Goal: Transaction & Acquisition: Book appointment/travel/reservation

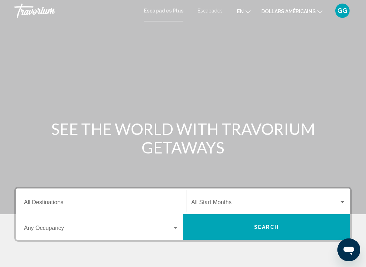
click at [241, 13] on button "en English Español Français Italiano Português русский" at bounding box center [244, 11] width 14 height 10
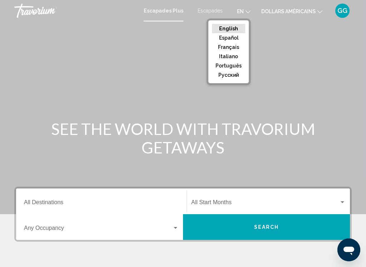
click at [233, 48] on button "Français" at bounding box center [228, 47] width 33 height 9
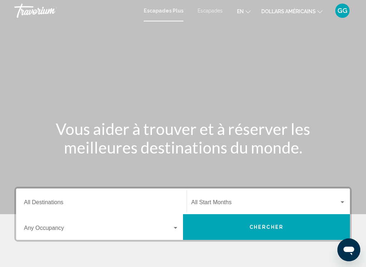
click at [305, 13] on font "dollars américains" at bounding box center [288, 12] width 54 height 6
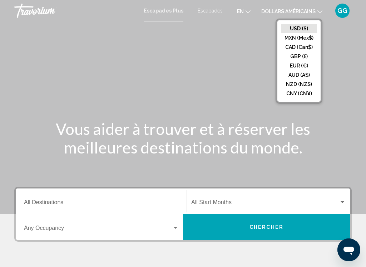
click at [304, 70] on button "EUR (€)" at bounding box center [299, 65] width 36 height 9
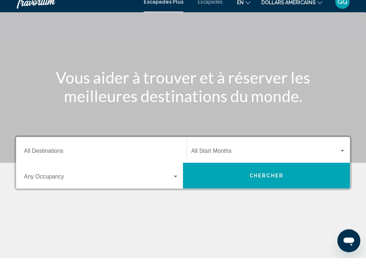
scroll to position [58, 0]
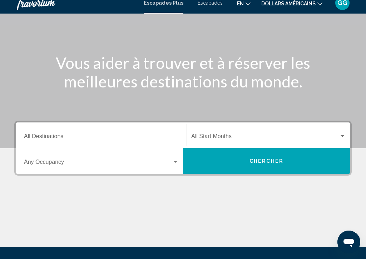
click at [144, 143] on input "Destination All Destinations" at bounding box center [101, 146] width 155 height 6
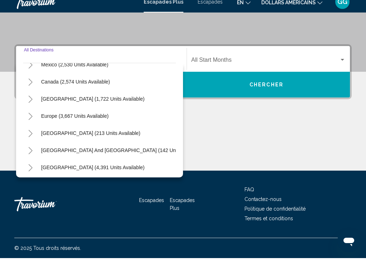
scroll to position [46, 0]
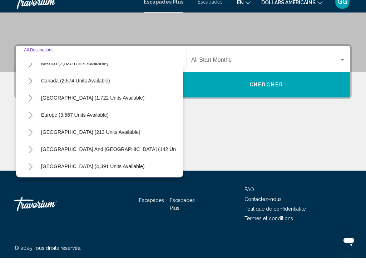
click at [121, 115] on div "Europe (3,667 units available)" at bounding box center [99, 123] width 153 height 17
click at [91, 121] on span "Europe (3,667 units available)" at bounding box center [75, 124] width 68 height 6
type input "**********"
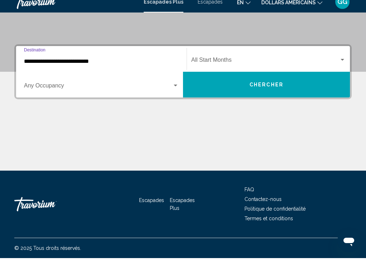
click at [275, 67] on span "Widget de recherche" at bounding box center [265, 70] width 148 height 6
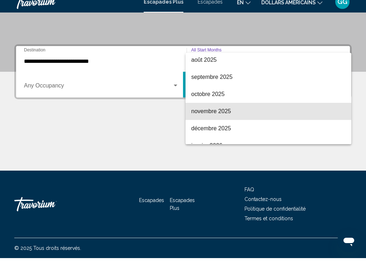
scroll to position [20, 0]
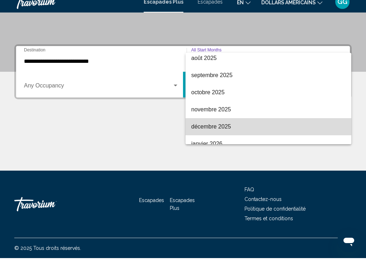
click at [237, 127] on span "décembre 2025" at bounding box center [268, 135] width 154 height 17
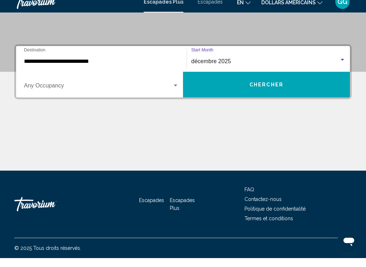
click at [161, 93] on span "Widget de recherche" at bounding box center [98, 96] width 148 height 6
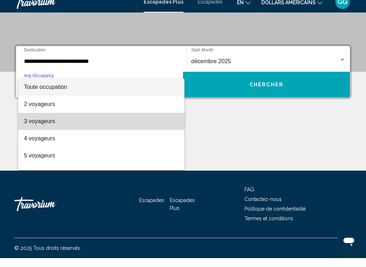
click at [109, 123] on span "3 voyageurs" at bounding box center [101, 130] width 155 height 17
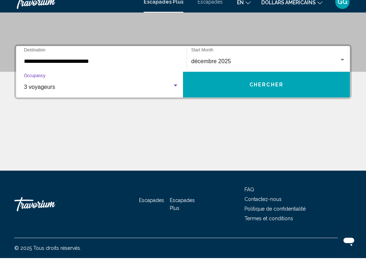
click at [308, 84] on button "Chercher" at bounding box center [266, 94] width 167 height 26
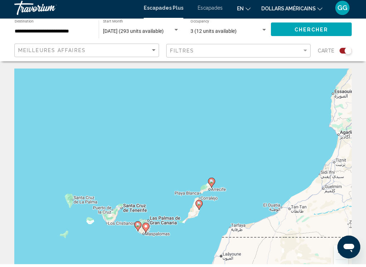
click at [146, 227] on image "Contenu principal" at bounding box center [146, 229] width 4 height 4
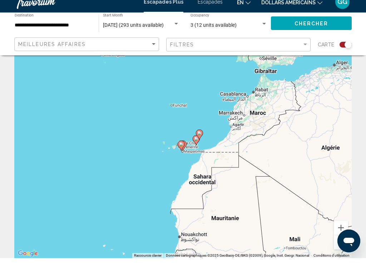
click at [179, 151] on image "Contenu principal" at bounding box center [181, 153] width 4 height 4
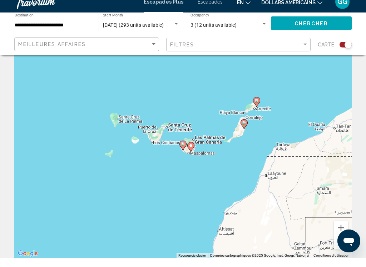
click at [192, 153] on image "Contenu principal" at bounding box center [191, 155] width 4 height 4
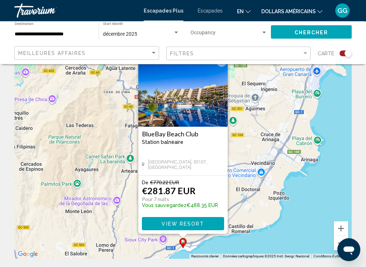
scroll to position [0, 0]
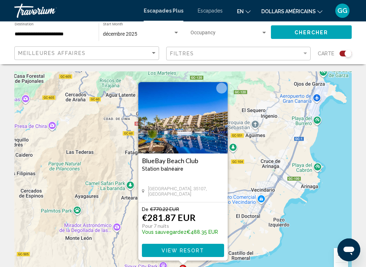
click at [71, 31] on input "**********" at bounding box center [53, 34] width 77 height 6
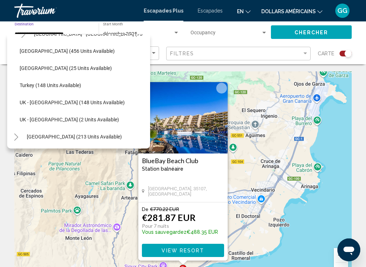
scroll to position [286, 5]
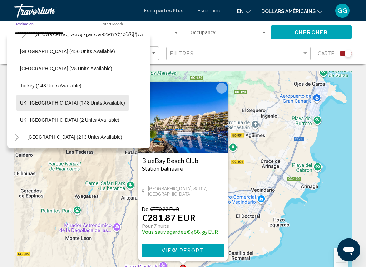
click at [80, 101] on span "UK - [GEOGRAPHIC_DATA] (148 units available)" at bounding box center [72, 103] width 105 height 6
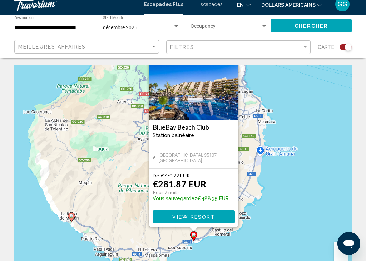
click at [303, 30] on span "Chercher" at bounding box center [311, 33] width 34 height 6
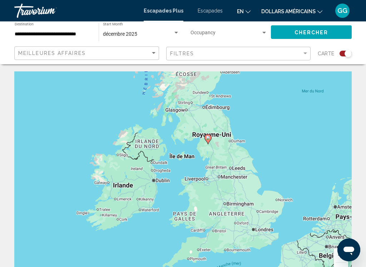
scroll to position [19, 0]
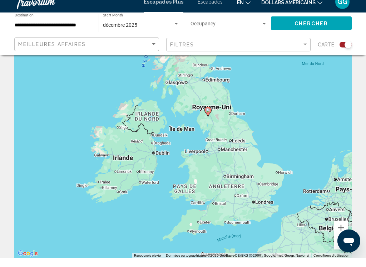
click at [210, 114] on div "Pour activer le glissement avec le clavier, appuyez sur Alt+Entrée. Une fois ce…" at bounding box center [182, 160] width 337 height 214
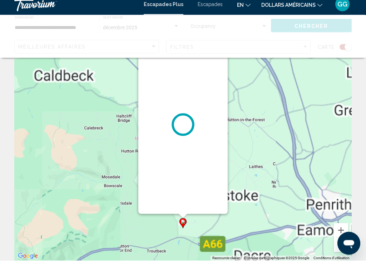
scroll to position [0, 0]
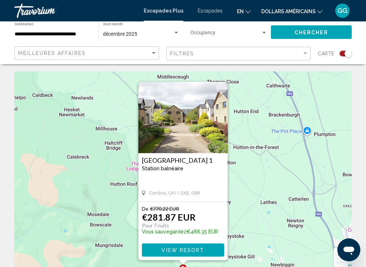
click at [85, 33] on input "**********" at bounding box center [53, 34] width 77 height 6
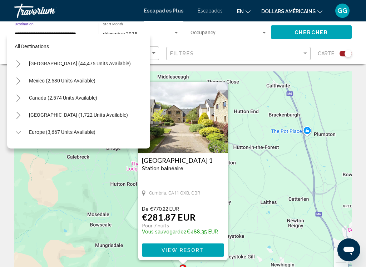
scroll to position [0, 3]
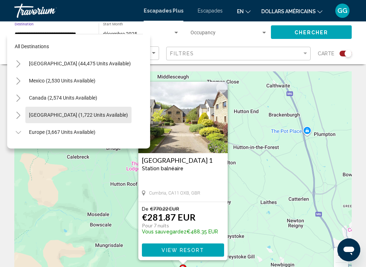
click at [124, 113] on span "[GEOGRAPHIC_DATA] (1,722 units available)" at bounding box center [78, 115] width 99 height 6
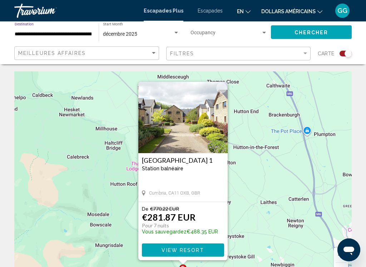
click at [312, 27] on button "Chercher" at bounding box center [311, 31] width 81 height 13
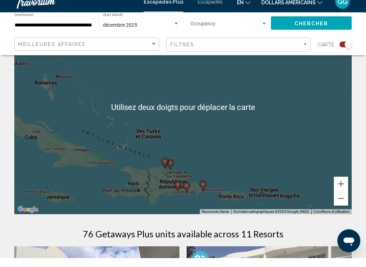
scroll to position [63, 0]
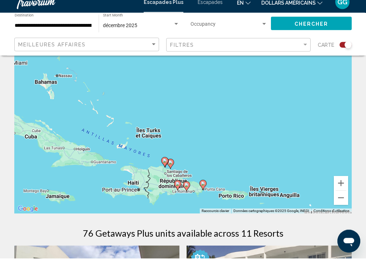
type input "**********"
click at [205, 186] on div "Pour activer le glissement avec le clavier, appuyez sur Alt+Entrée. Une fois ce…" at bounding box center [182, 115] width 337 height 214
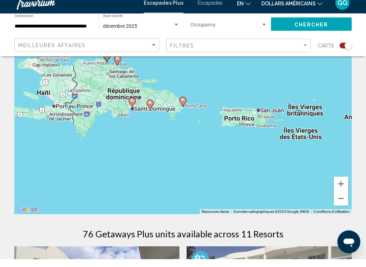
click at [182, 105] on icon "Contenu principal" at bounding box center [183, 109] width 6 height 9
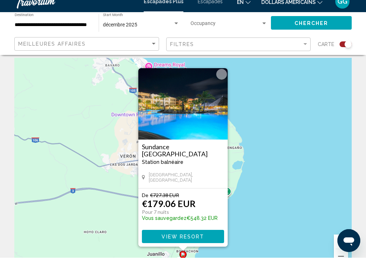
scroll to position [27, 0]
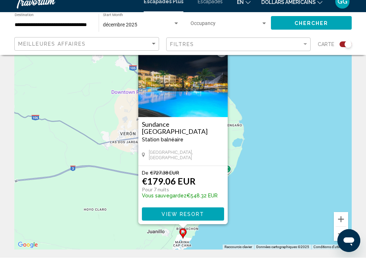
click at [200, 221] on span "View Resort" at bounding box center [182, 224] width 43 height 6
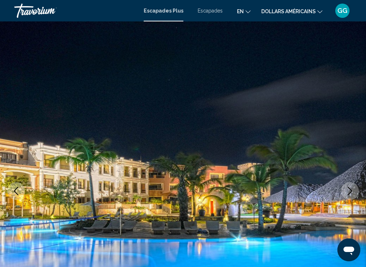
click at [245, 10] on icon "Changer de langue" at bounding box center [247, 11] width 5 height 5
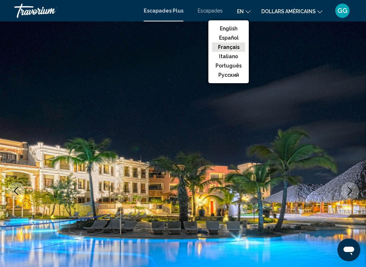
click at [231, 49] on button "Français" at bounding box center [228, 47] width 33 height 9
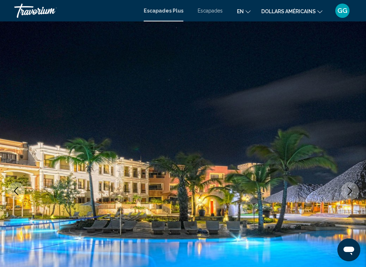
click at [317, 10] on icon "Changer de devise" at bounding box center [319, 11] width 5 height 5
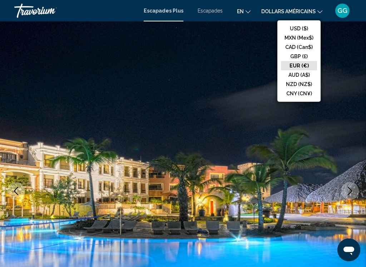
click at [301, 70] on button "EUR (€)" at bounding box center [299, 65] width 36 height 9
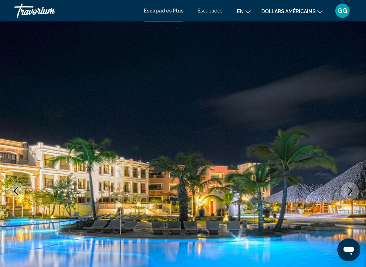
click at [214, 8] on font "Escapades" at bounding box center [210, 11] width 25 height 6
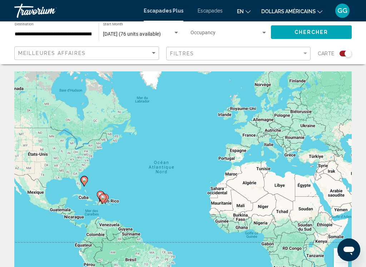
click at [82, 177] on icon "Contenu principal" at bounding box center [84, 181] width 6 height 9
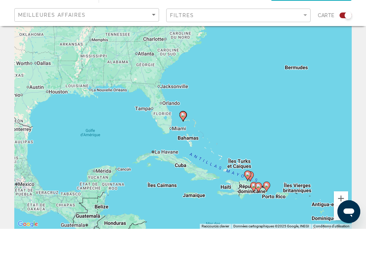
click at [184, 151] on image "Contenu principal" at bounding box center [183, 153] width 4 height 4
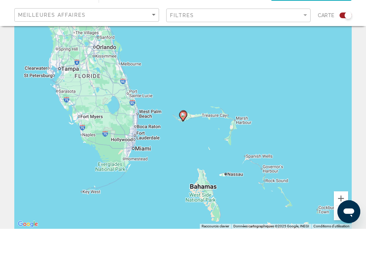
click at [183, 151] on image "Contenu principal" at bounding box center [183, 153] width 4 height 4
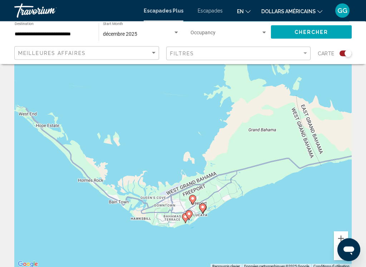
scroll to position [0, 0]
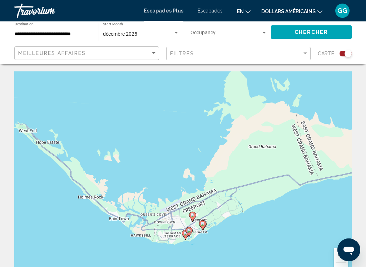
click at [69, 27] on div "**********" at bounding box center [53, 33] width 77 height 20
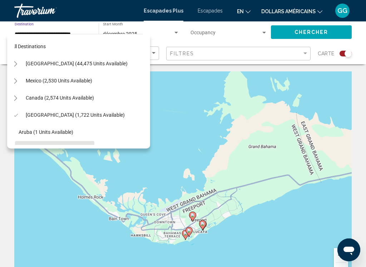
scroll to position [0, 6]
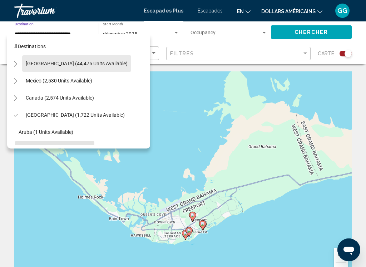
click at [92, 58] on button "[GEOGRAPHIC_DATA] (44,475 units available)" at bounding box center [76, 63] width 109 height 16
type input "**********"
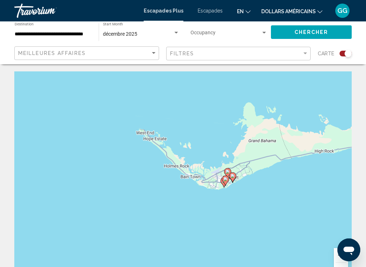
click at [312, 39] on button "Chercher" at bounding box center [311, 31] width 81 height 13
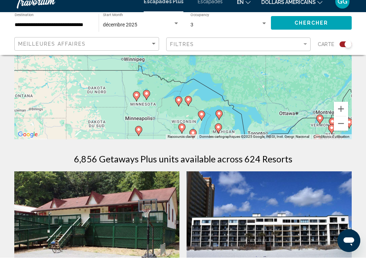
scroll to position [138, 0]
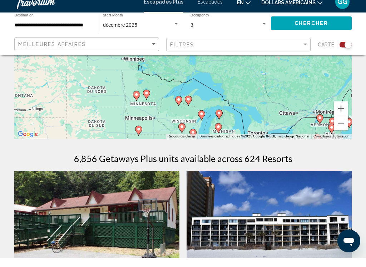
click at [342, 125] on button "Zoom arrière" at bounding box center [341, 132] width 14 height 14
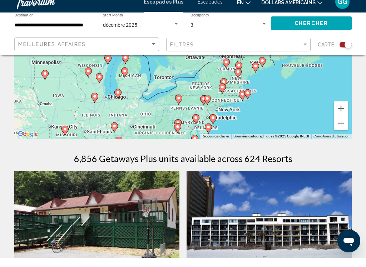
click at [231, 109] on div "Pour activer le glissement avec le clavier, appuyez sur Alt+Entrée. Une fois ce…" at bounding box center [182, 41] width 337 height 214
click at [229, 107] on div "Pour activer le glissement avec le clavier, appuyez sur Alt+Entrée. Une fois ce…" at bounding box center [182, 41] width 337 height 214
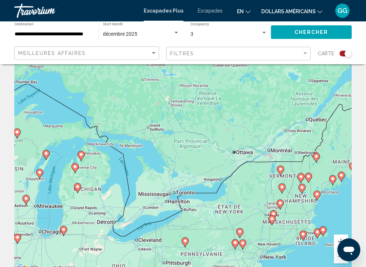
scroll to position [0, 0]
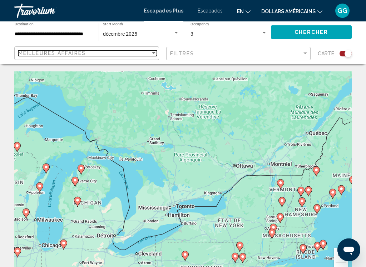
click at [154, 55] on div "Sort by" at bounding box center [153, 53] width 6 height 6
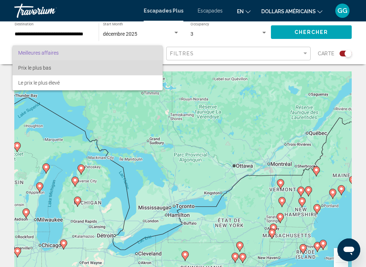
click at [126, 69] on span "Prix le plus bas" at bounding box center [87, 67] width 139 height 15
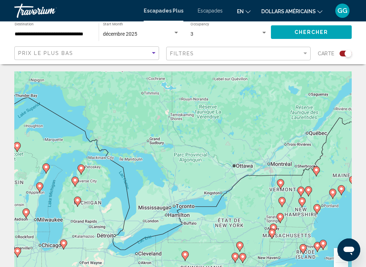
click at [310, 30] on span "Chercher" at bounding box center [311, 33] width 34 height 6
